Goal: Transaction & Acquisition: Purchase product/service

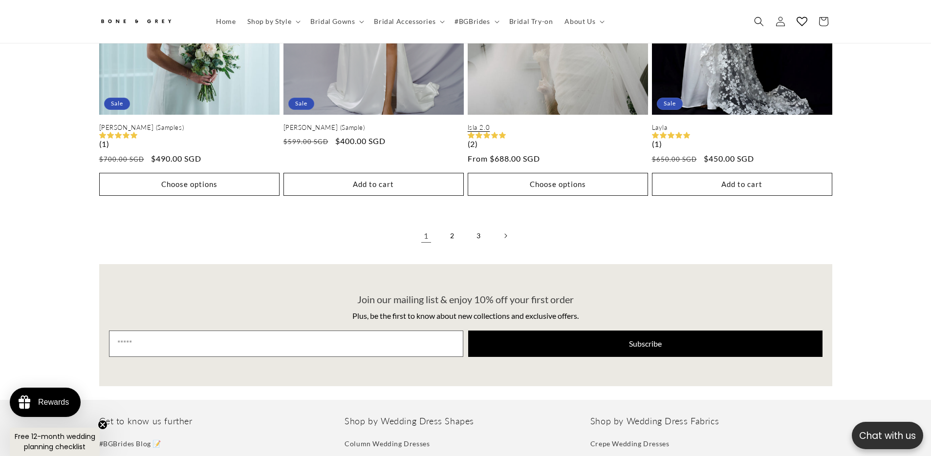
scroll to position [2380, 0]
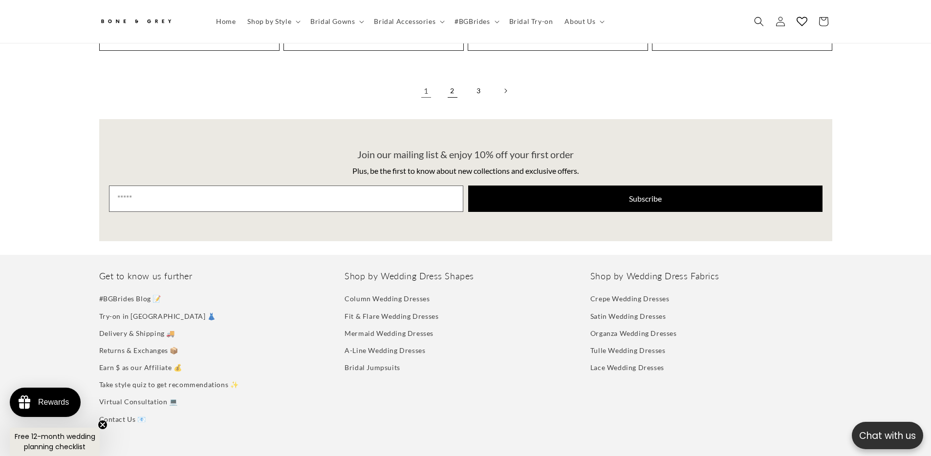
click at [453, 81] on link "2" at bounding box center [452, 90] width 21 height 21
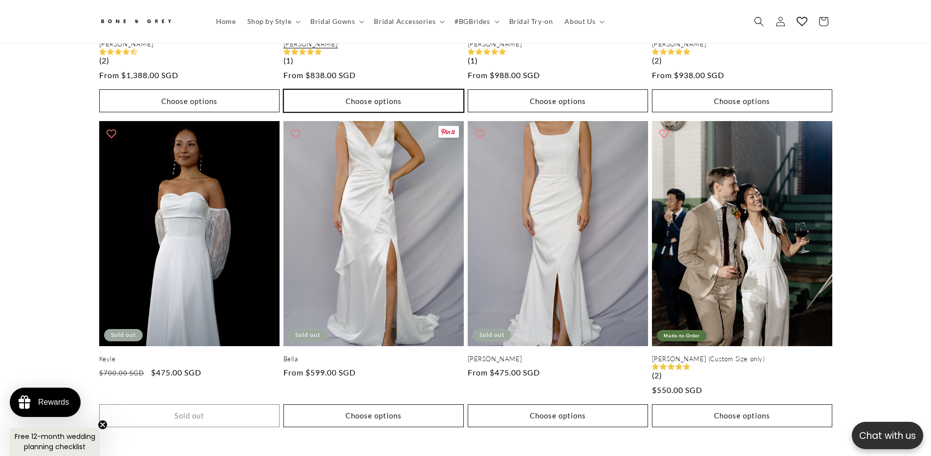
scroll to position [2212, 0]
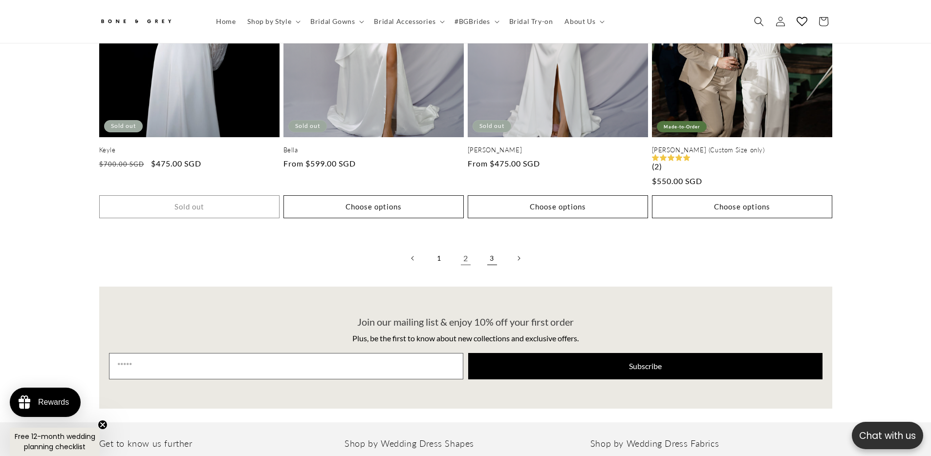
click at [485, 254] on link "3" at bounding box center [491, 258] width 21 height 21
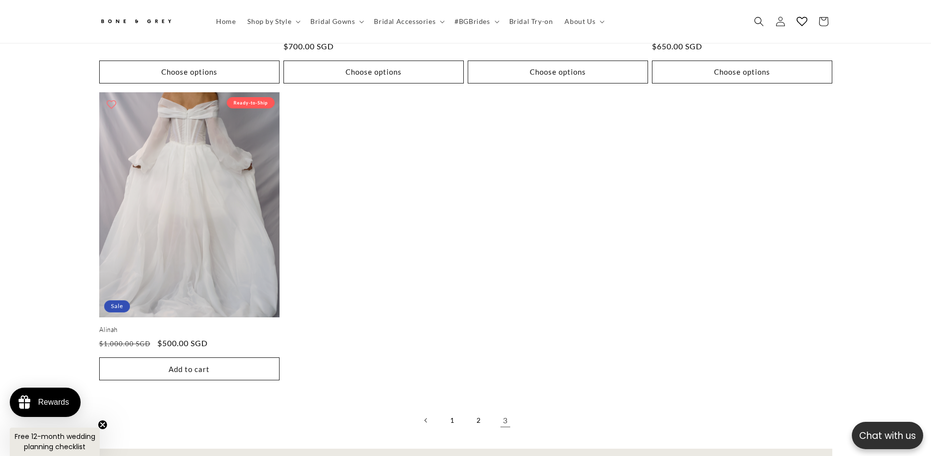
scroll to position [1813, 0]
